Goal: Transaction & Acquisition: Purchase product/service

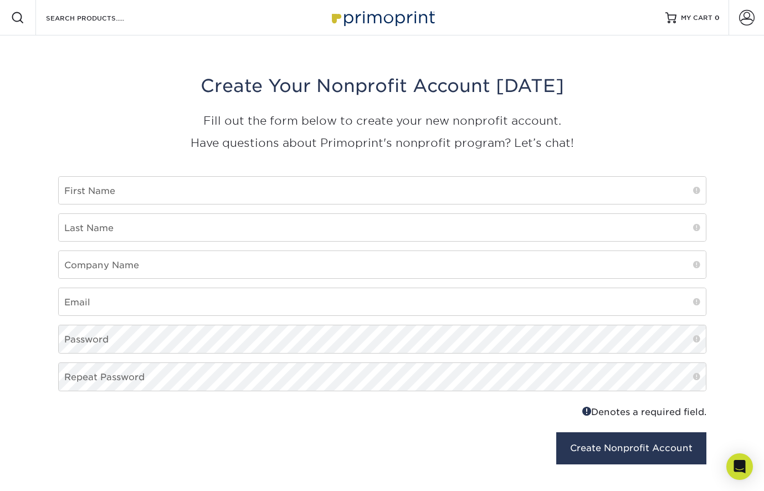
click at [402, 17] on img at bounding box center [382, 18] width 111 height 24
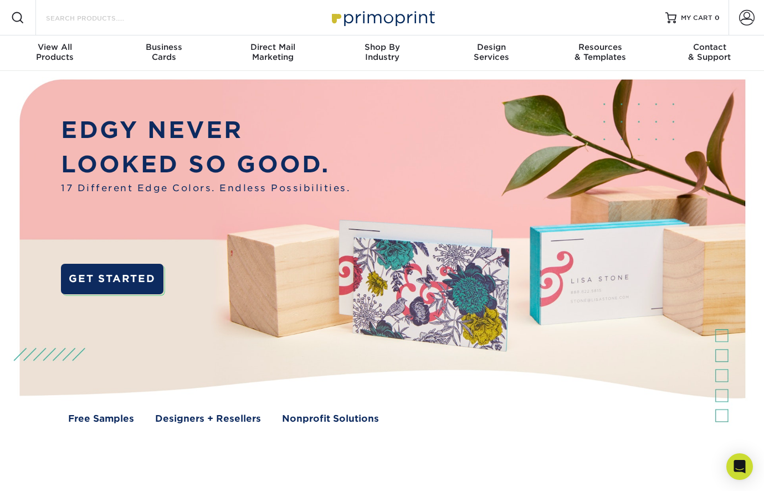
click at [137, 23] on input "Search Products" at bounding box center [99, 17] width 108 height 13
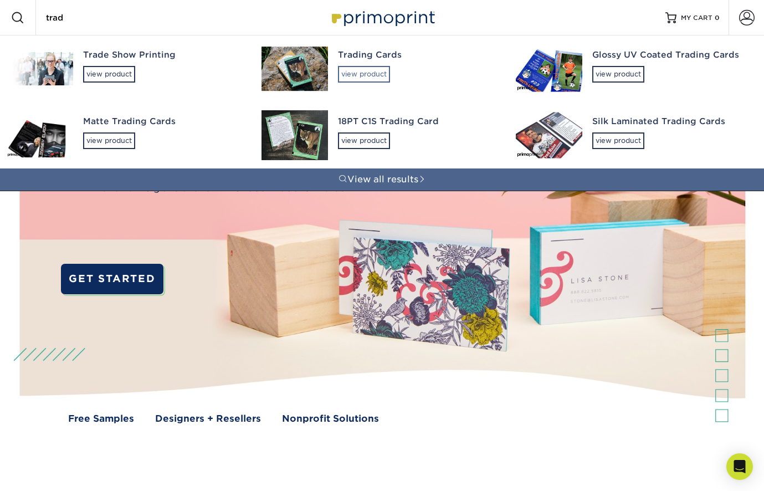
type input "trad"
click at [350, 74] on div "view product" at bounding box center [364, 74] width 52 height 17
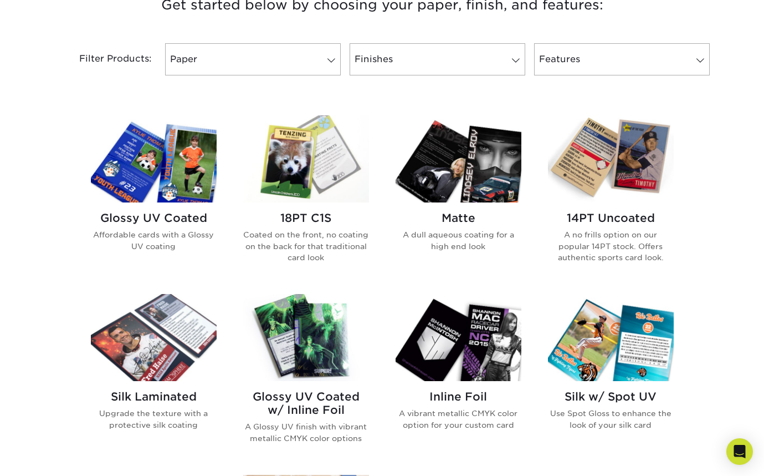
scroll to position [504, 0]
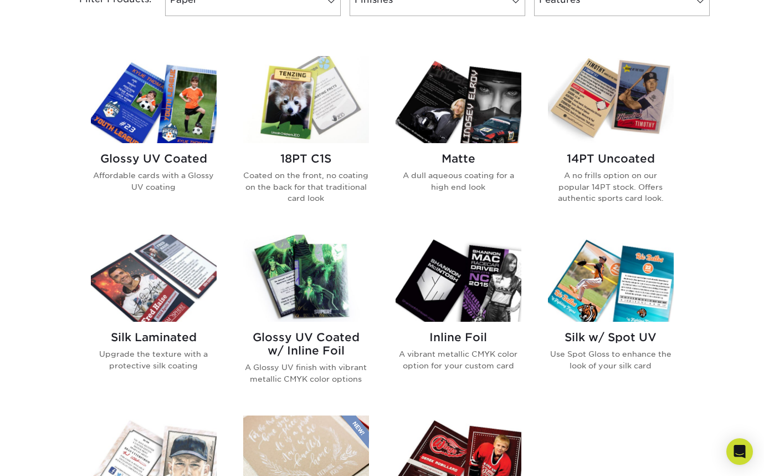
click at [467, 286] on img at bounding box center [459, 277] width 126 height 87
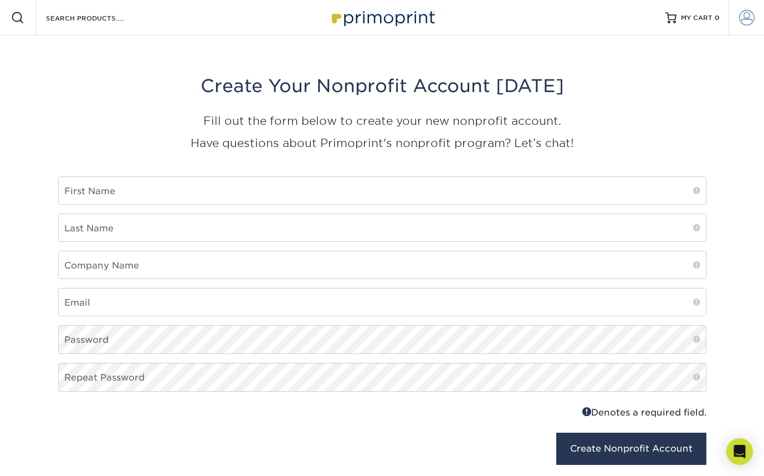
click at [739, 16] on link "Account" at bounding box center [746, 17] width 35 height 35
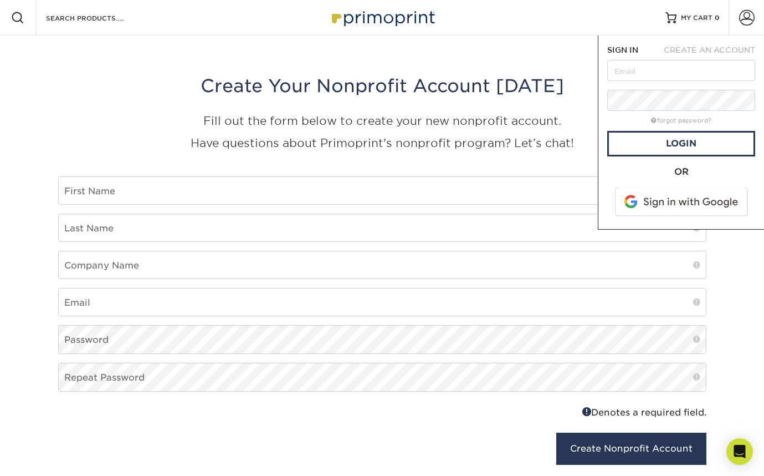
click at [524, 58] on div "Create Your Nonprofit Account Today Fill out the form below to create your new …" at bounding box center [382, 276] width 665 height 482
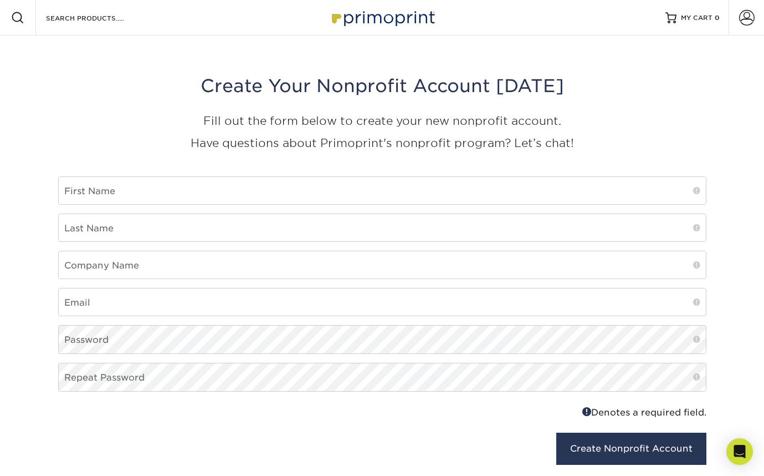
click at [389, 25] on img at bounding box center [382, 18] width 111 height 24
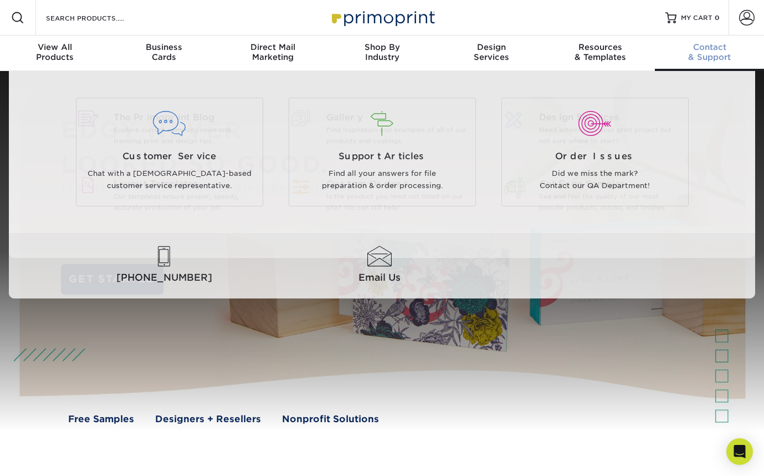
click at [715, 60] on div "Contact & Support" at bounding box center [709, 52] width 109 height 20
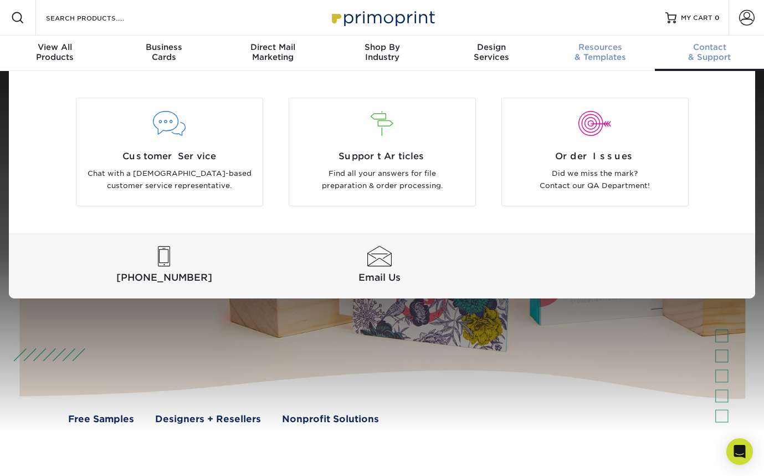
click at [603, 53] on div "Resources & Templates" at bounding box center [600, 52] width 109 height 20
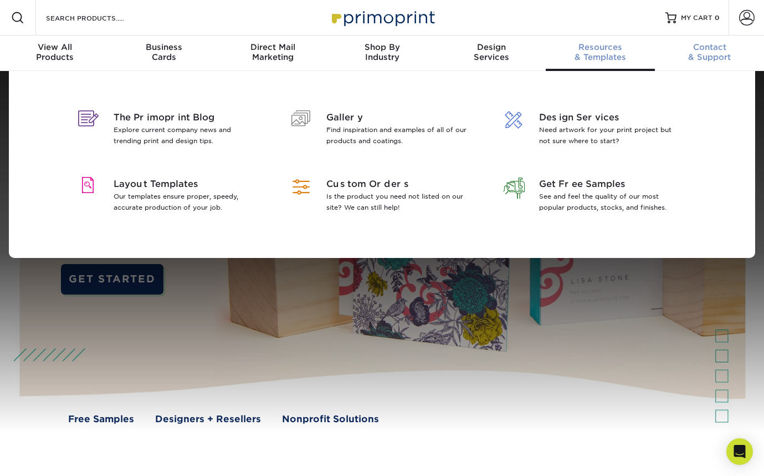
click at [696, 52] on div "Contact & Support" at bounding box center [709, 52] width 109 height 20
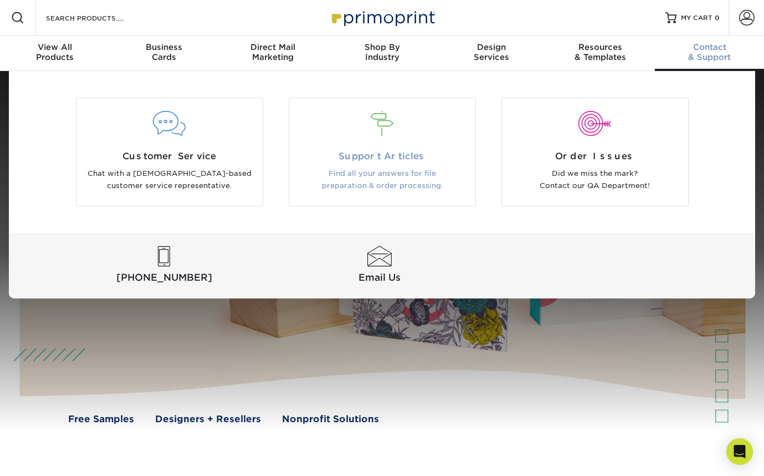
click at [395, 154] on span "Support Articles" at bounding box center [383, 156] width 170 height 13
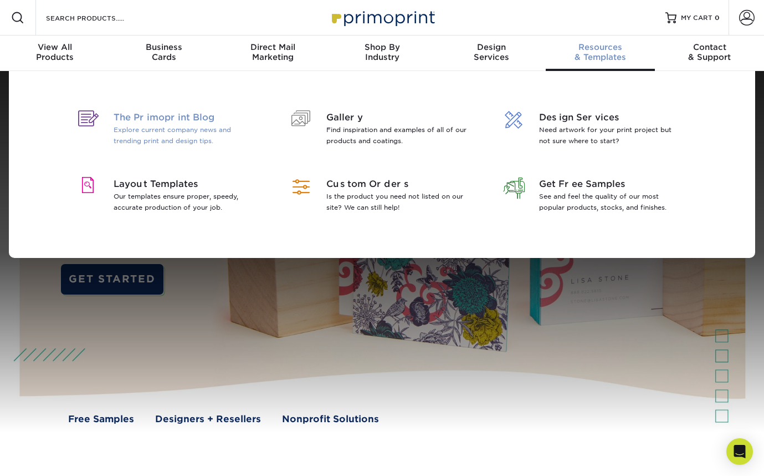
click at [139, 120] on span "The Primoprint Blog" at bounding box center [186, 117] width 144 height 13
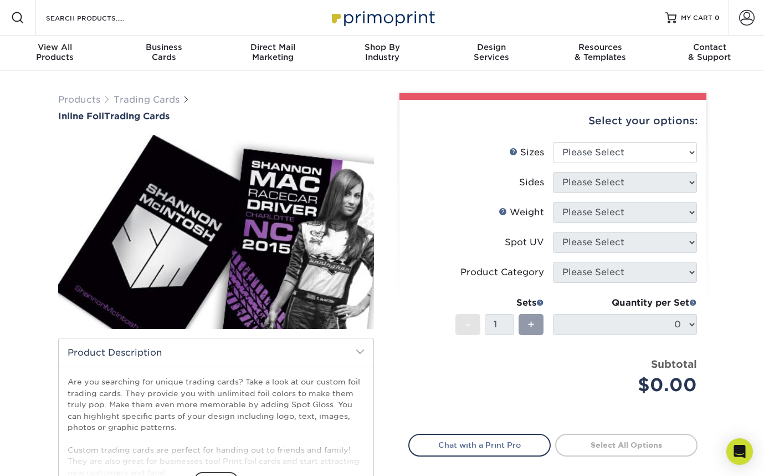
click at [586, 165] on li "Sizes Help Sizes Please Select 2.5" x 3.5"" at bounding box center [553, 157] width 288 height 30
select select "2.50x3.50"
select select "e9e9dfb3-fba1-4d60-972c-fd9ca5904d33"
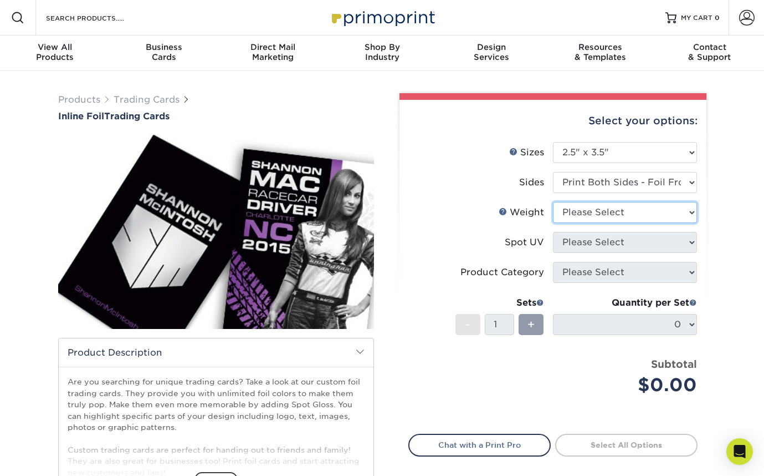
select select "16PT"
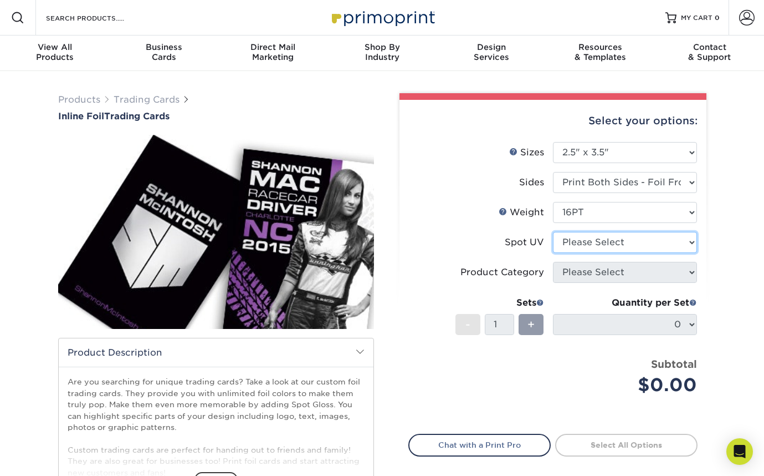
select select "3"
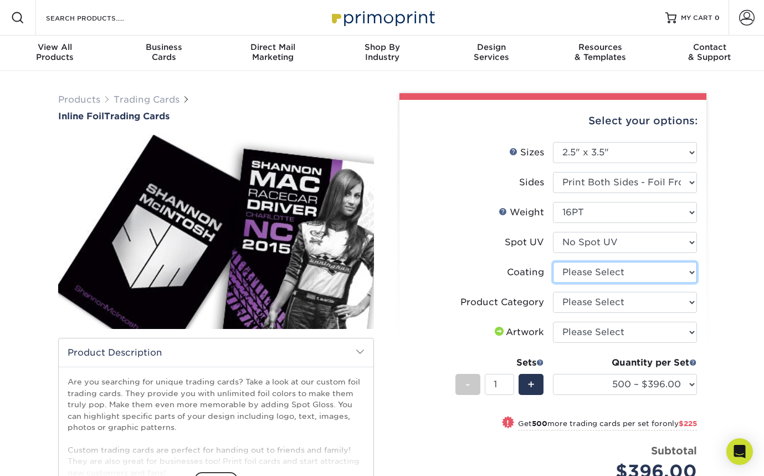
select select "3e7618de-abca-4bda-9f97-8b9129e913d8"
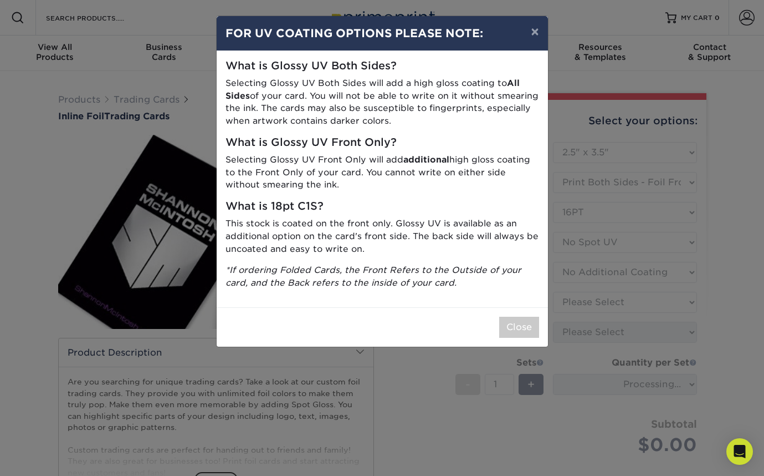
click at [498, 323] on div "Close" at bounding box center [382, 326] width 331 height 39
click at [514, 320] on button "Close" at bounding box center [519, 326] width 40 height 21
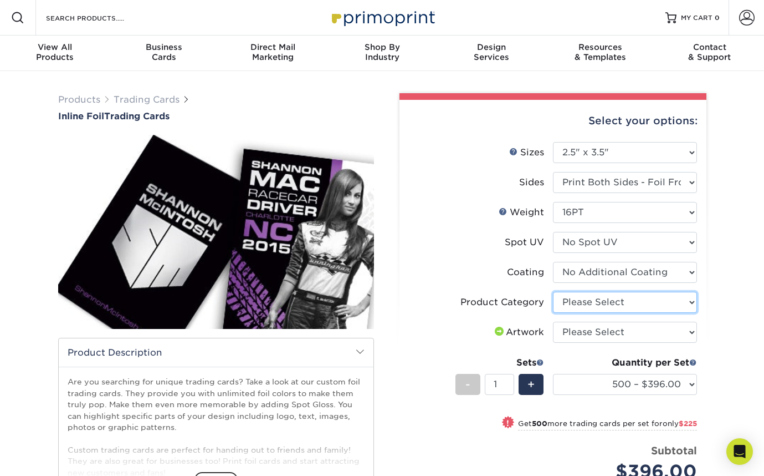
select select "c2f9bce9-36c2-409d-b101-c29d9d031e18"
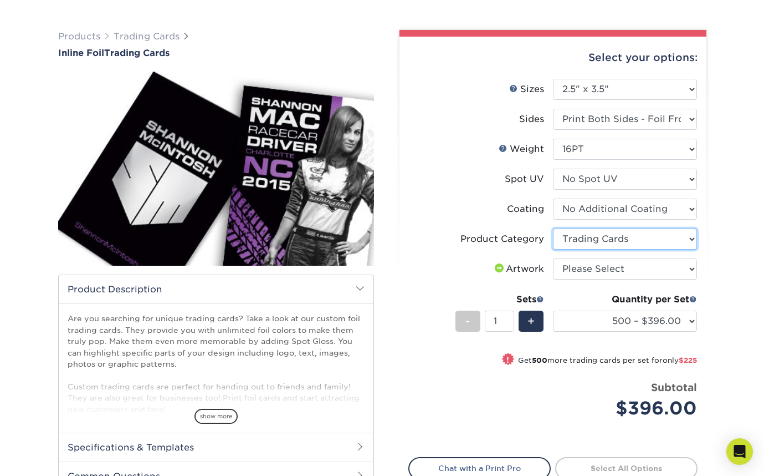
scroll to position [65, 0]
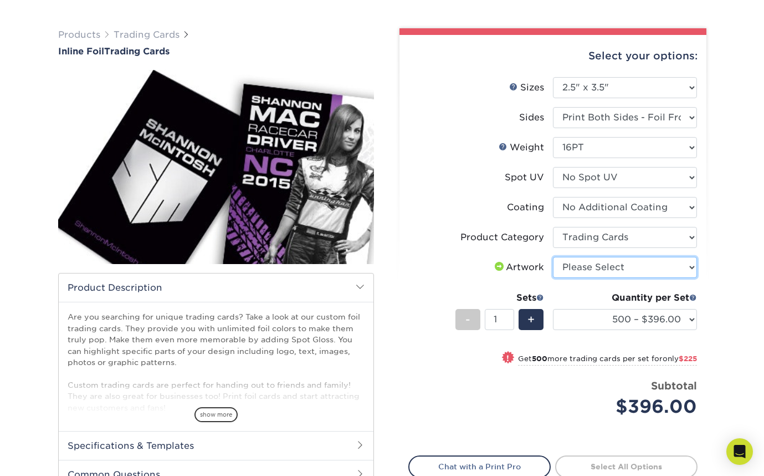
select select "upload"
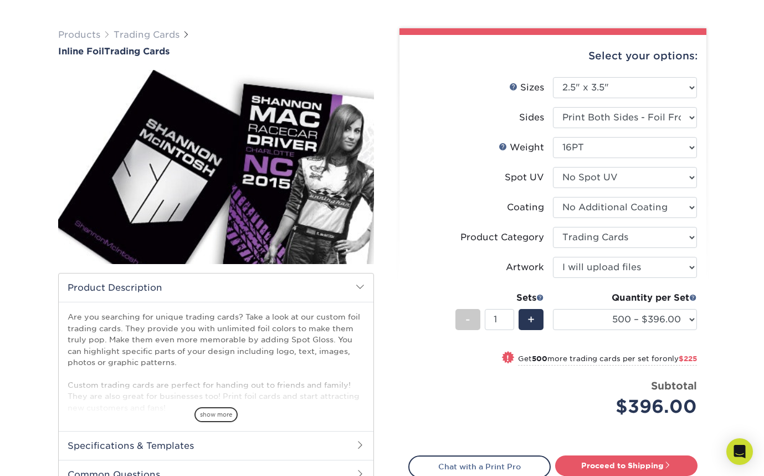
click at [474, 56] on div "Select your options:" at bounding box center [552, 56] width 289 height 42
drag, startPoint x: 178, startPoint y: 56, endPoint x: 153, endPoint y: 52, distance: 25.3
copy h1 "Inline Foil Trading Cards"
drag, startPoint x: 54, startPoint y: 49, endPoint x: 190, endPoint y: 52, distance: 135.8
click at [190, 52] on div "Products Trading Cards Inline Foil Trading Cards show more /" at bounding box center [216, 284] width 333 height 512
